Goal: Task Accomplishment & Management: Complete application form

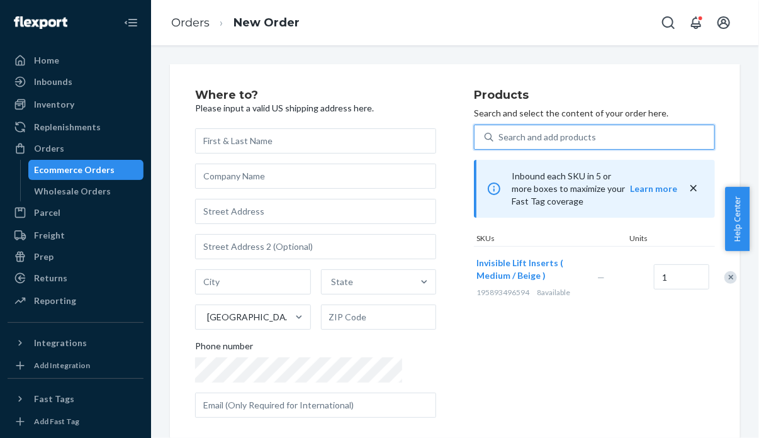
click at [526, 140] on div "Search and add products" at bounding box center [547, 137] width 98 height 13
click at [500, 140] on input "0 results available. Use Up and Down to choose options, press Enter to select t…" at bounding box center [498, 137] width 1 height 13
type input "195893022717"
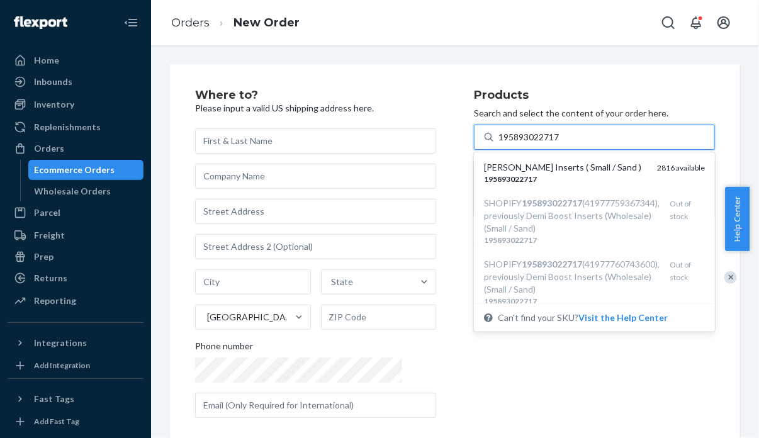
click at [536, 176] on div "195893022717" at bounding box center [565, 179] width 163 height 11
click at [536, 143] on input "195893022717" at bounding box center [529, 137] width 62 height 13
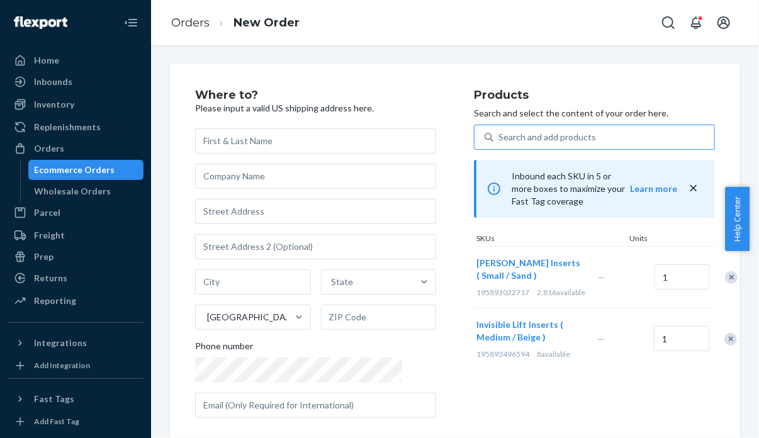
click at [724, 337] on div "Remove Item" at bounding box center [730, 339] width 13 height 13
click at [579, 334] on div "Products Search and select the content of your order here. Search and add produ…" at bounding box center [594, 258] width 241 height 339
click at [201, 32] on ol "Orders New Order" at bounding box center [235, 22] width 149 height 37
click at [198, 25] on link "Orders" at bounding box center [190, 23] width 38 height 14
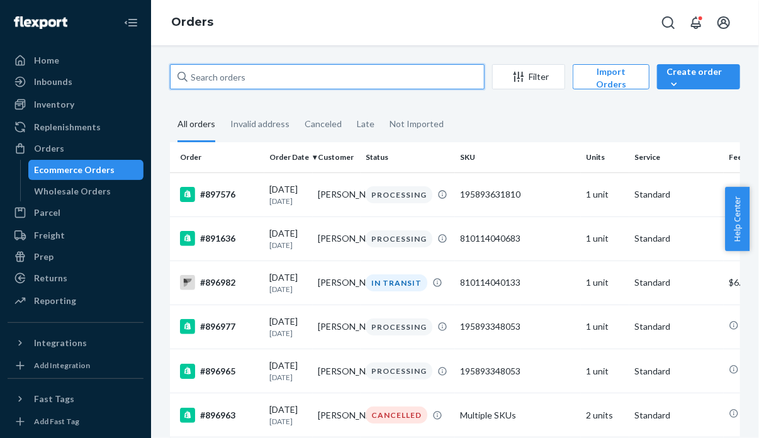
paste input "#897801"
click at [352, 81] on input "#897801" at bounding box center [327, 76] width 315 height 25
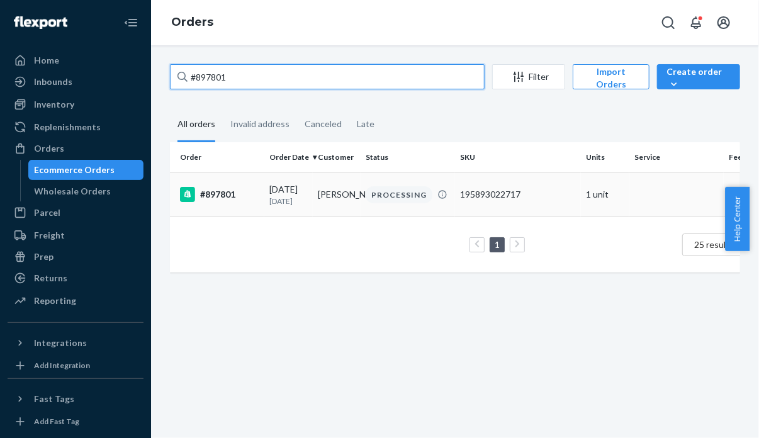
type input "#897801"
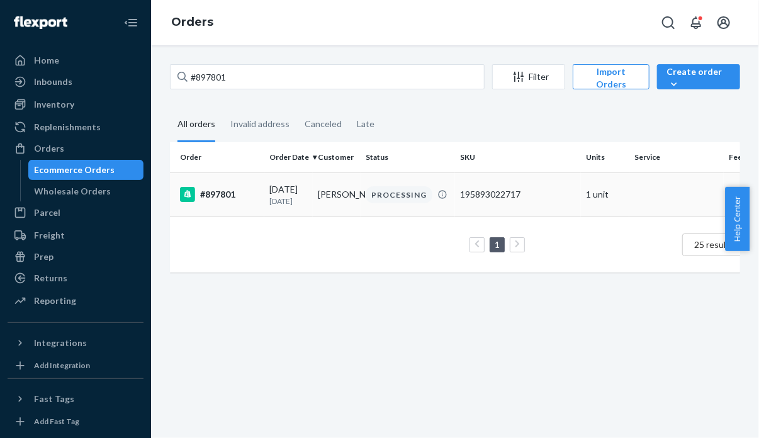
click at [226, 193] on td "#897801" at bounding box center [217, 194] width 94 height 44
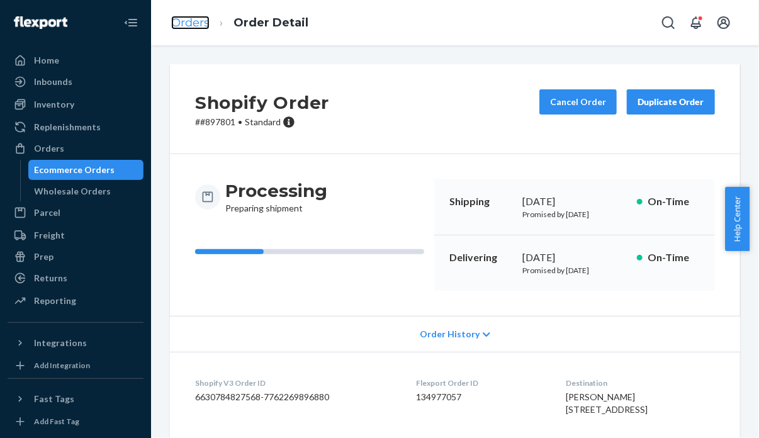
click at [205, 18] on link "Orders" at bounding box center [190, 23] width 38 height 14
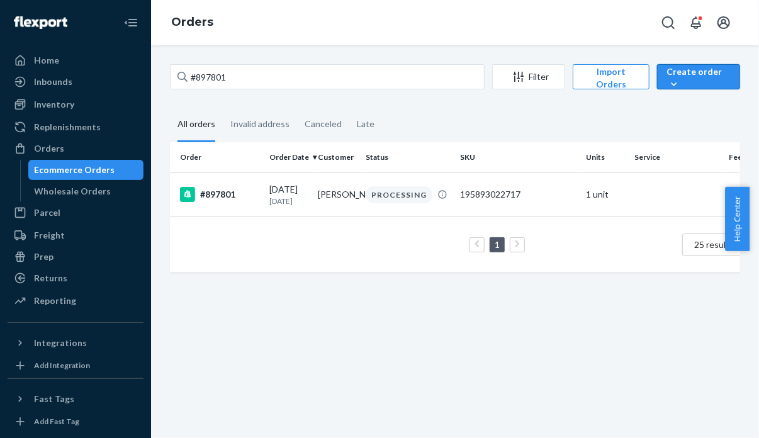
click at [686, 85] on div "Create order" at bounding box center [698, 77] width 64 height 25
click at [689, 108] on span "Ecommerce order" at bounding box center [709, 107] width 78 height 9
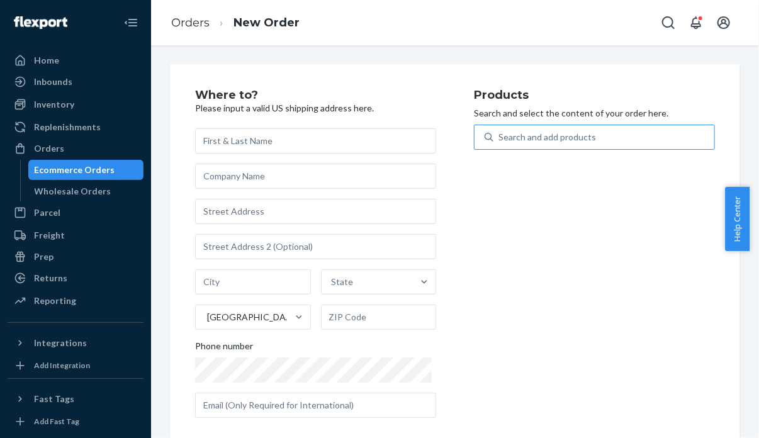
paste input "195893496594"
type input "195893496594"
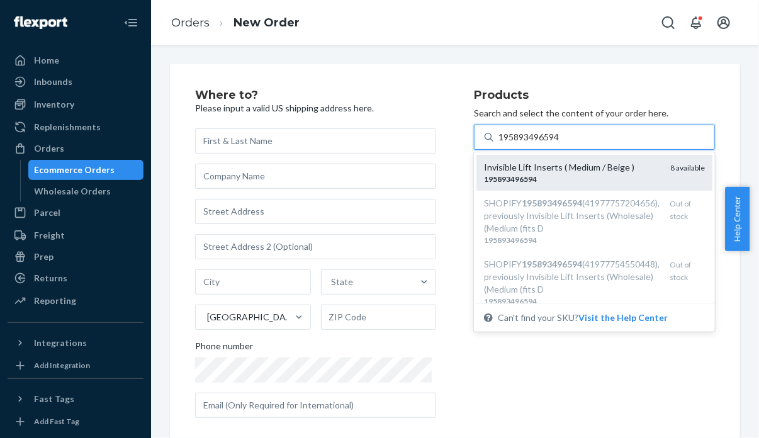
click at [576, 166] on div "Invisible Lift Inserts ( Medium / Beige )" at bounding box center [572, 167] width 176 height 13
click at [561, 143] on input "195893496594" at bounding box center [529, 137] width 62 height 13
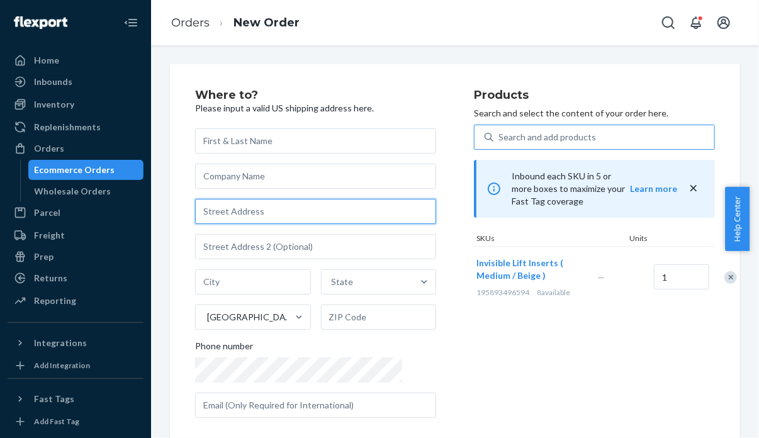
paste input "[STREET_ADDRESS]"
click at [249, 216] on input "text" at bounding box center [315, 211] width 241 height 25
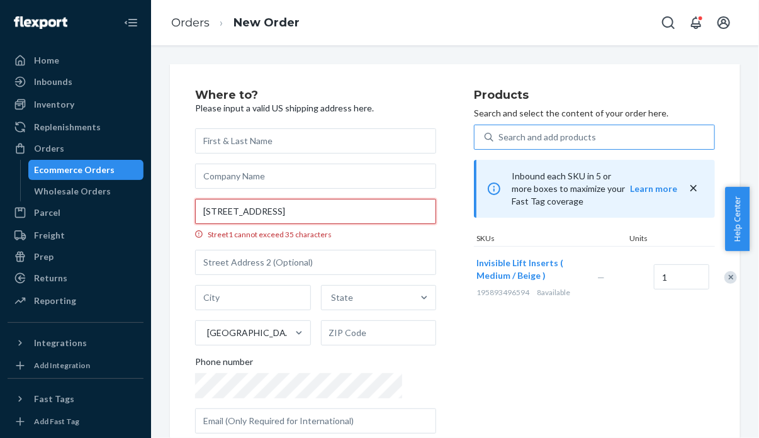
scroll to position [0, 34]
click at [249, 216] on input "[STREET_ADDRESS]" at bounding box center [315, 211] width 241 height 25
type input "[STREET_ADDRESS]"
type input "[GEOGRAPHIC_DATA]"
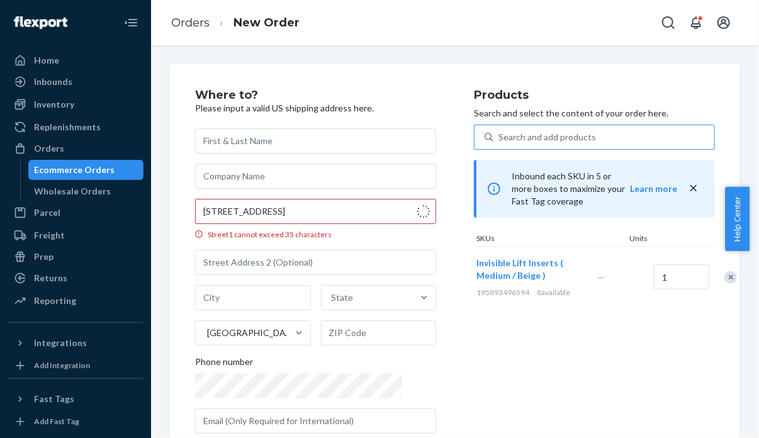
type input "60630"
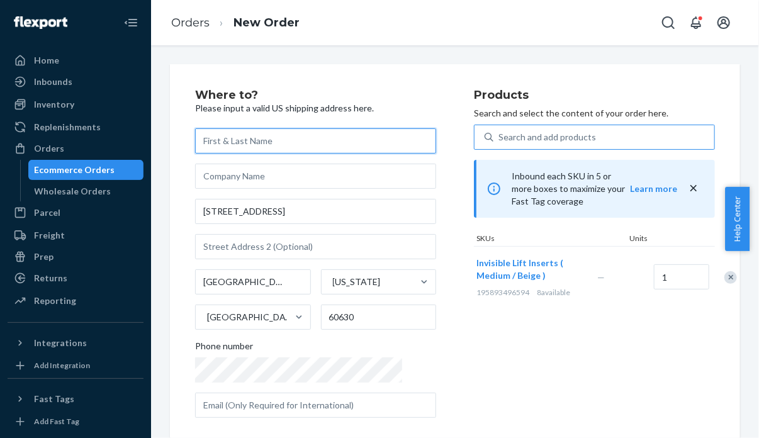
click at [277, 146] on input "text" at bounding box center [315, 140] width 241 height 25
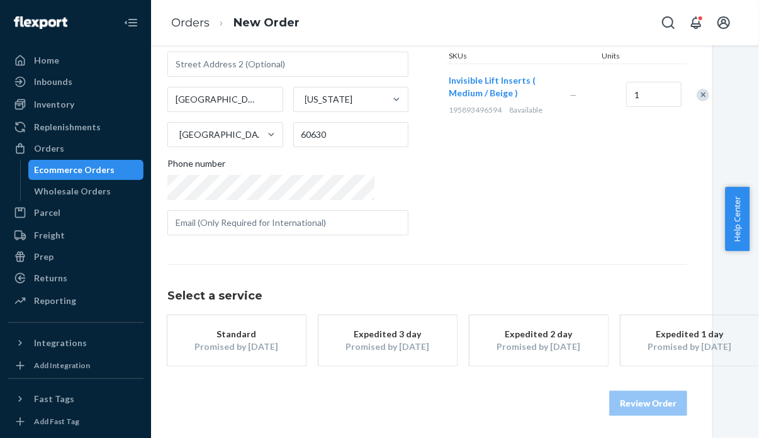
scroll to position [182, 36]
type input "h"
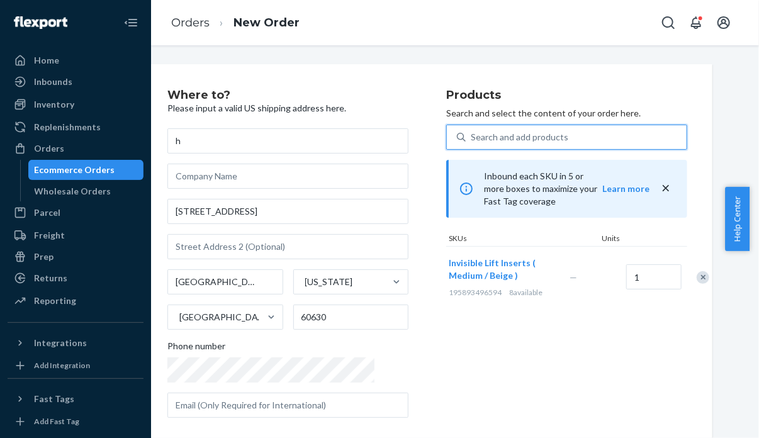
click at [553, 143] on div "Search and add products" at bounding box center [576, 137] width 221 height 23
click at [472, 143] on input "0 results available. Use Up and Down to choose options, press Enter to select t…" at bounding box center [471, 137] width 1 height 13
paste input "195893763092"
type input "195893763092"
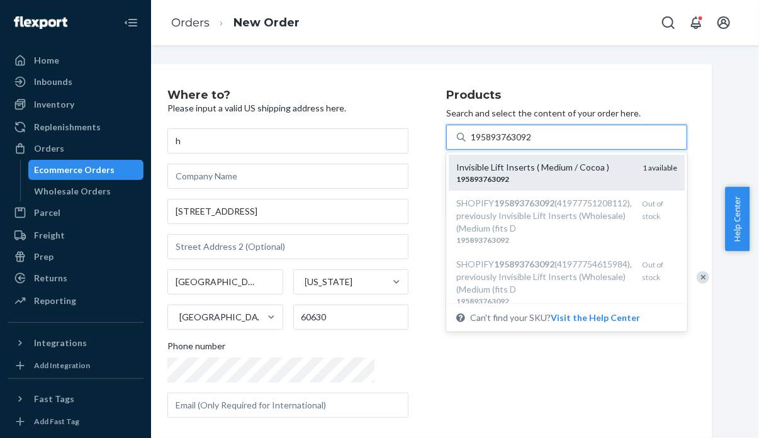
click at [552, 166] on div "Invisible Lift Inserts ( Medium / Cocoa )" at bounding box center [544, 167] width 176 height 13
click at [533, 143] on input "195893763092" at bounding box center [502, 137] width 62 height 13
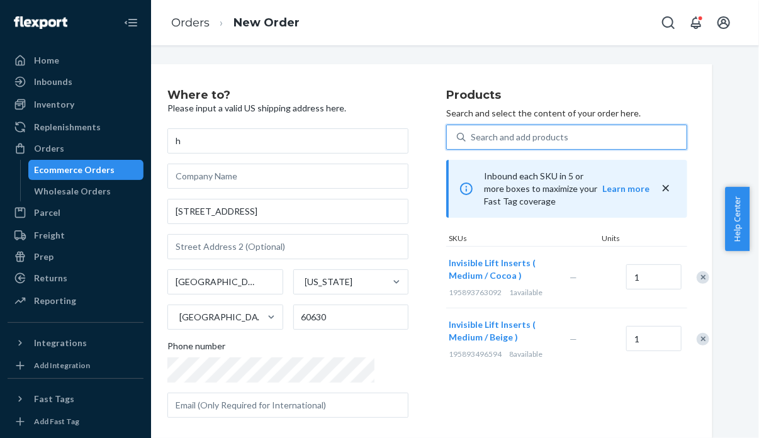
paste input "810114042250"
type input "810114042250"
click at [571, 132] on div "Search and add products 810114042250" at bounding box center [576, 137] width 221 height 23
click at [472, 132] on input "810114042250" at bounding box center [471, 137] width 1 height 13
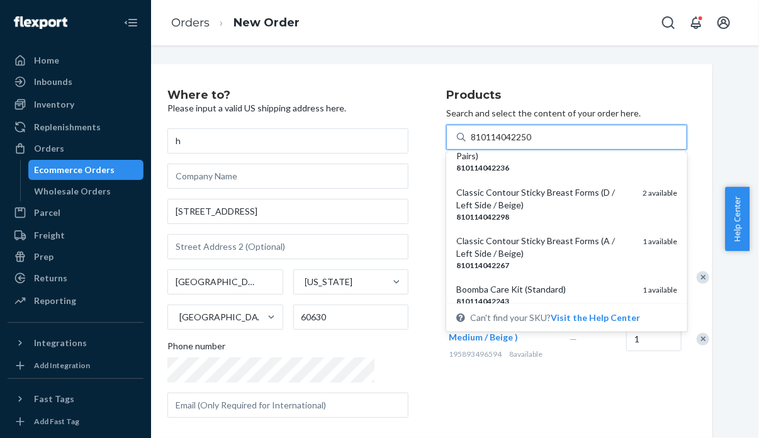
scroll to position [218, 0]
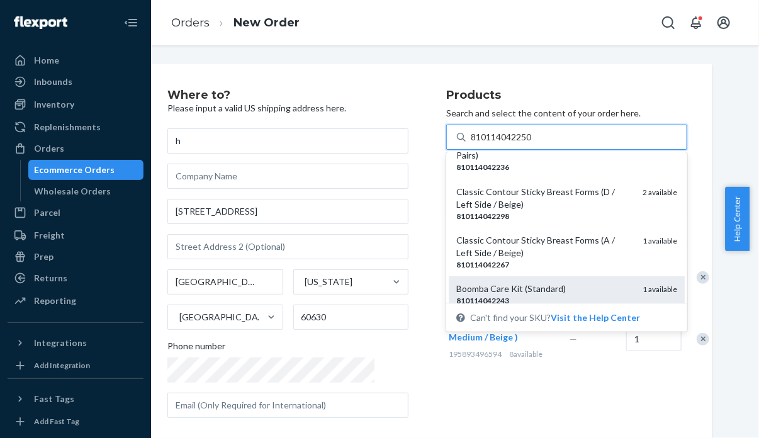
click at [501, 276] on div "Boomba Care Kit (Standard) 810114042243 1 available" at bounding box center [567, 294] width 236 height 36
click at [501, 143] on input "810114042250" at bounding box center [502, 137] width 62 height 13
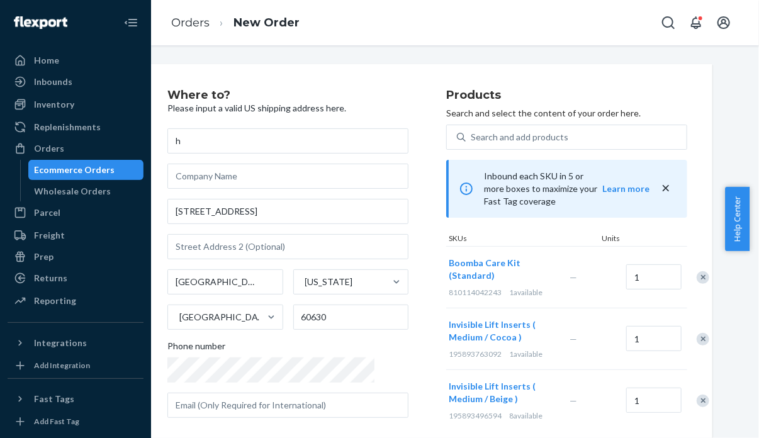
click at [512, 70] on div "Where to? Please input a valid US shipping address here. h [STREET_ADDRESS][US_…" at bounding box center [427, 345] width 570 height 563
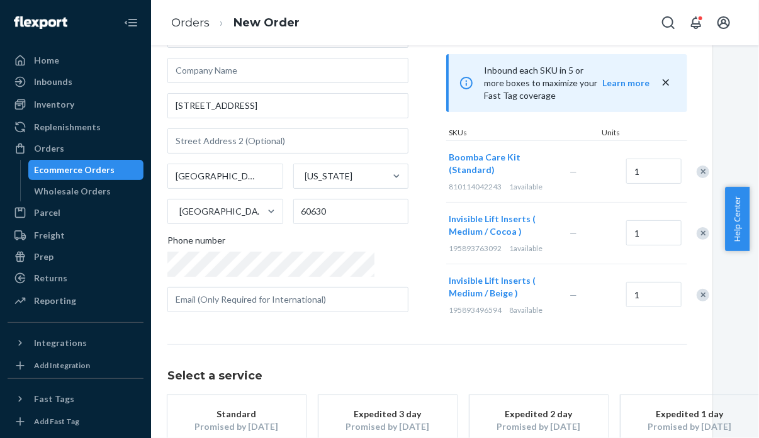
scroll to position [107, 36]
click at [697, 288] on div "Remove Item" at bounding box center [703, 294] width 13 height 13
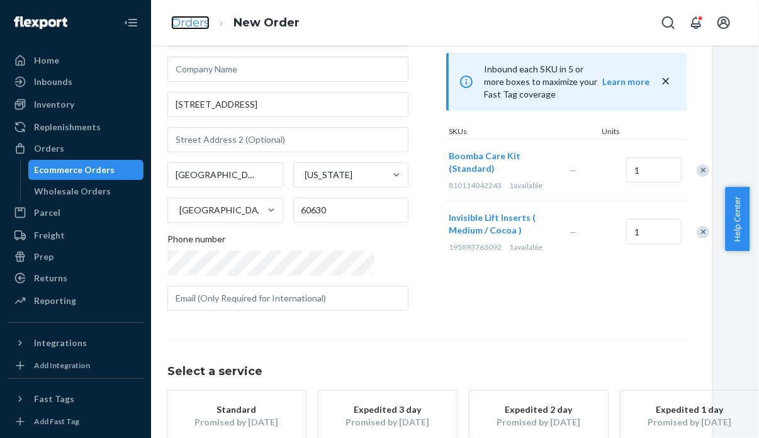
click at [204, 25] on link "Orders" at bounding box center [190, 23] width 38 height 14
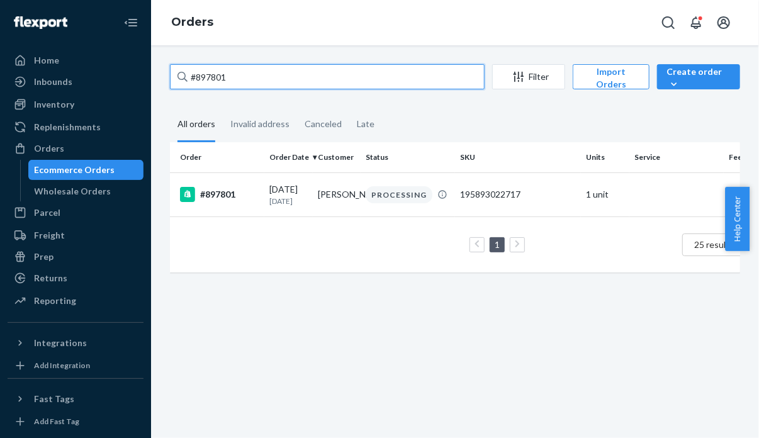
click at [305, 79] on input "#897801" at bounding box center [327, 76] width 315 height 25
paste input "979"
type input "#897979"
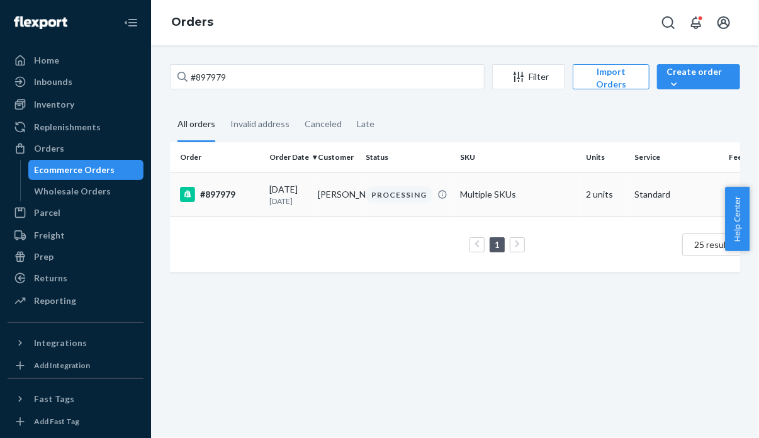
click at [232, 189] on div "#897979" at bounding box center [219, 194] width 79 height 15
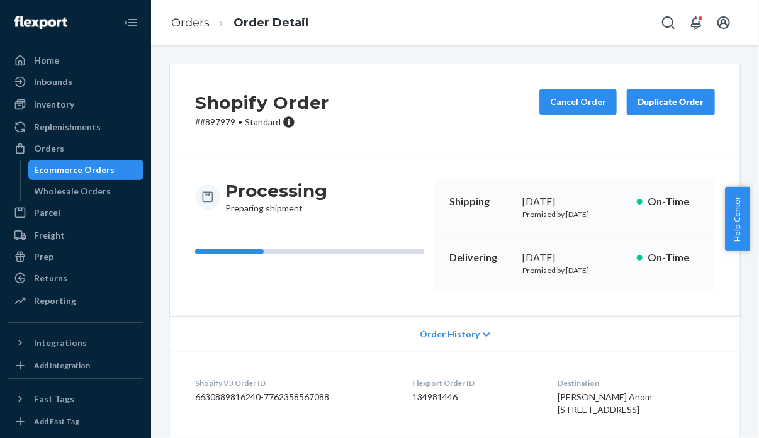
click at [181, 60] on div "Shopify Order # #897979 • Standard Cancel Order Duplicate Order Processing Prep…" at bounding box center [455, 241] width 608 height 393
